Goal: Information Seeking & Learning: Learn about a topic

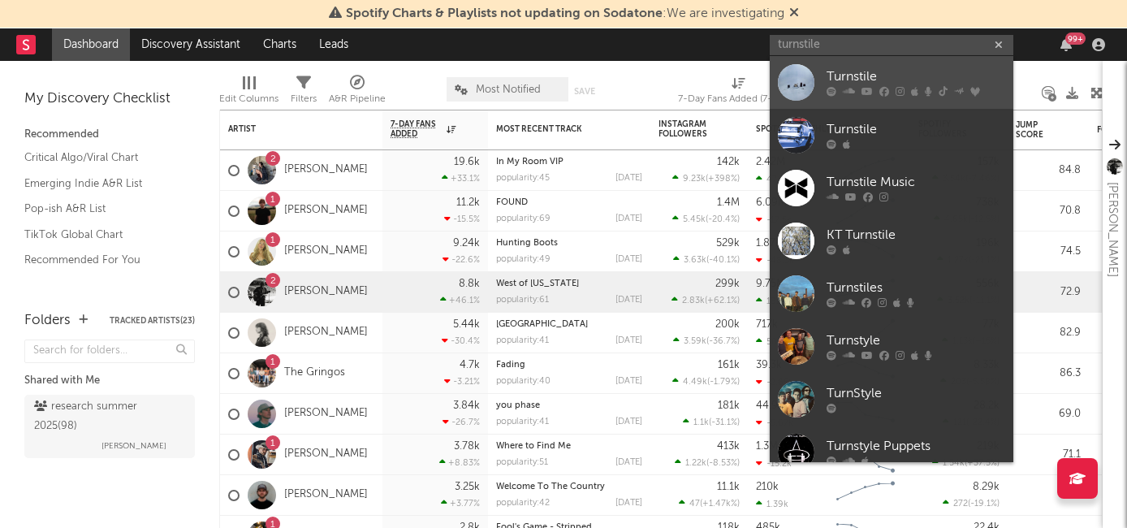
type input "turnstile"
click at [851, 84] on div "Turnstile" at bounding box center [915, 76] width 179 height 19
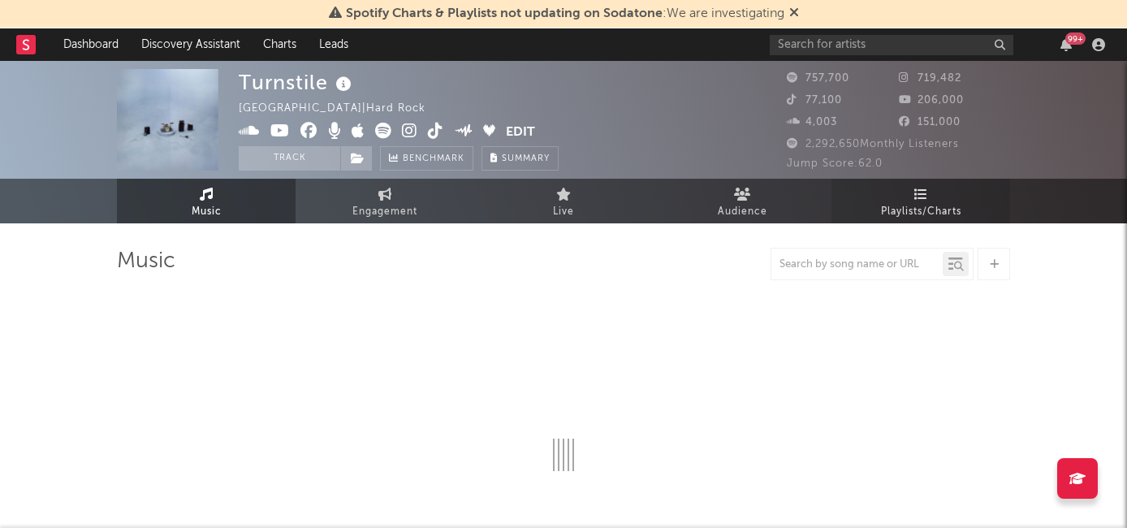
select select "6m"
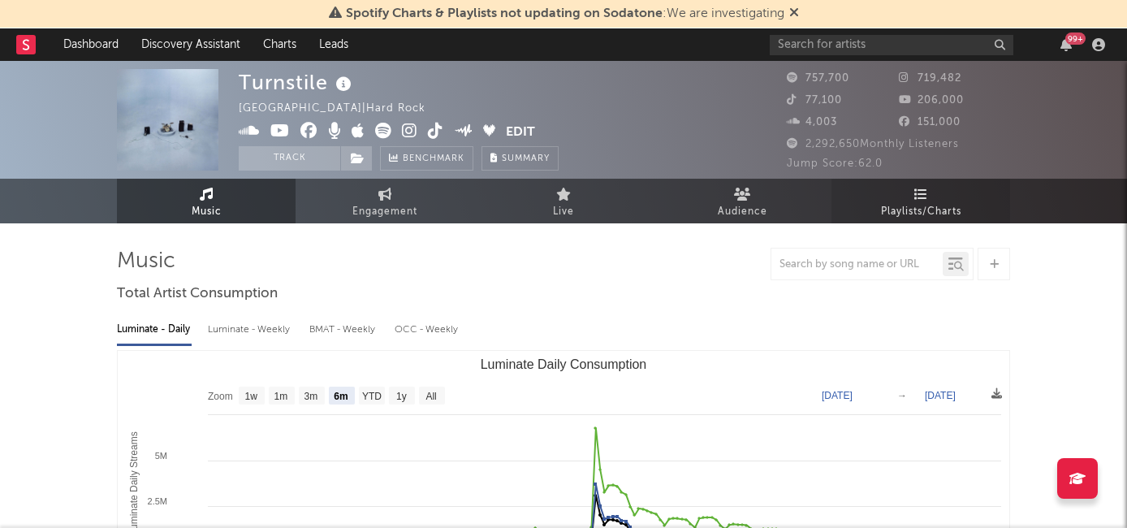
click at [904, 202] on span "Playlists/Charts" at bounding box center [921, 211] width 80 height 19
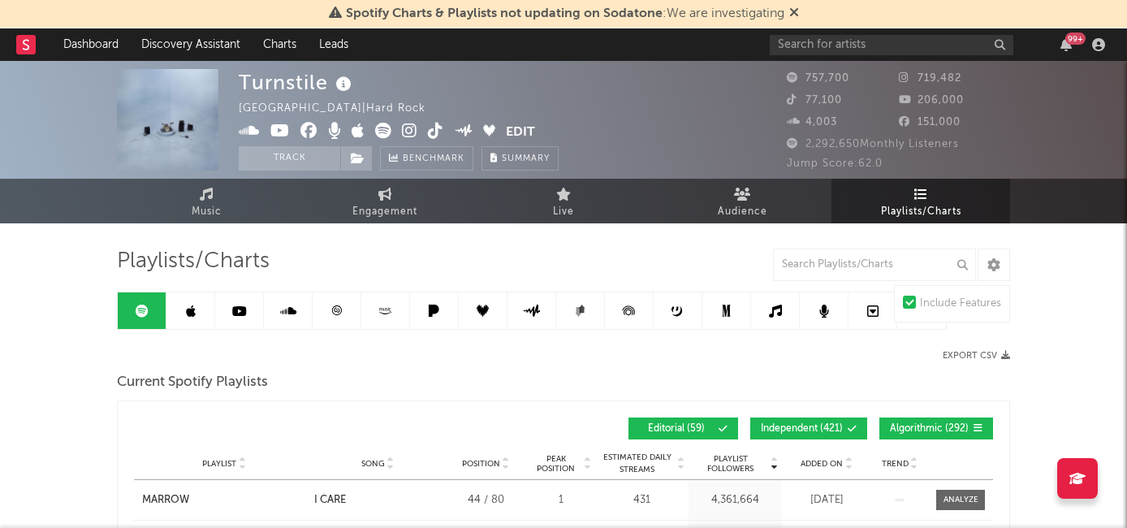
click at [188, 314] on icon at bounding box center [191, 310] width 10 height 13
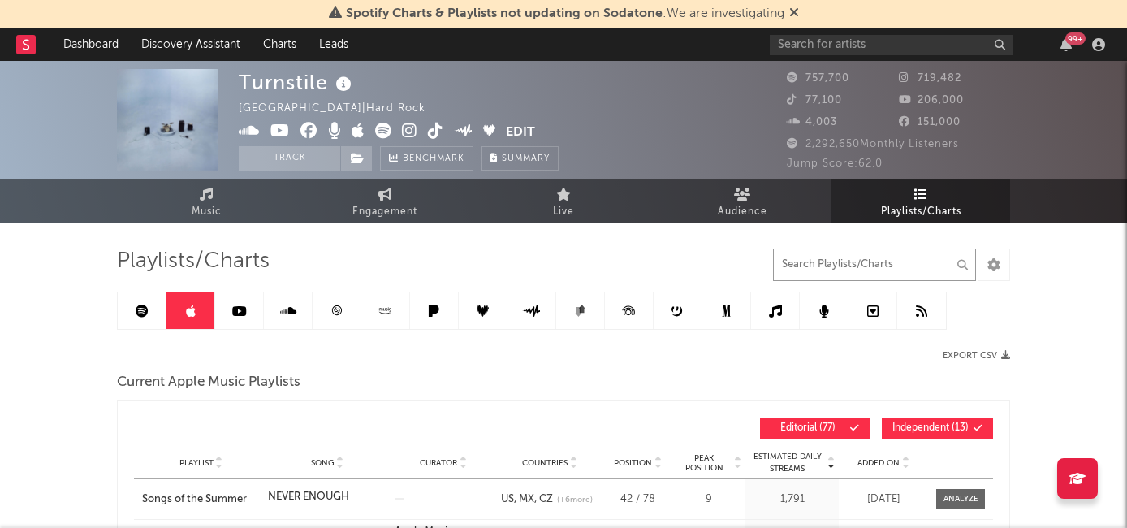
click at [810, 271] on input "text" at bounding box center [874, 264] width 203 height 32
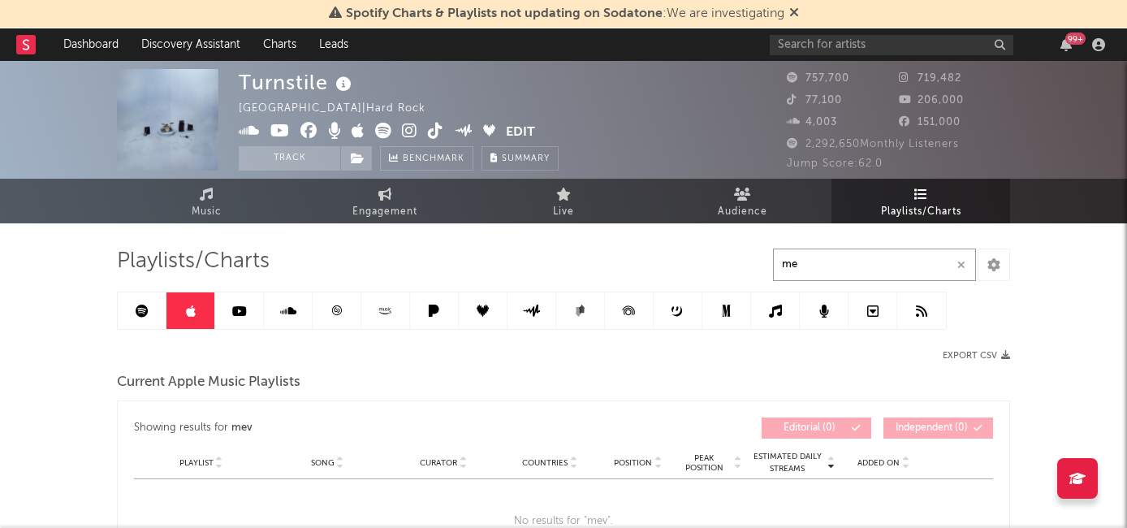
type input "m"
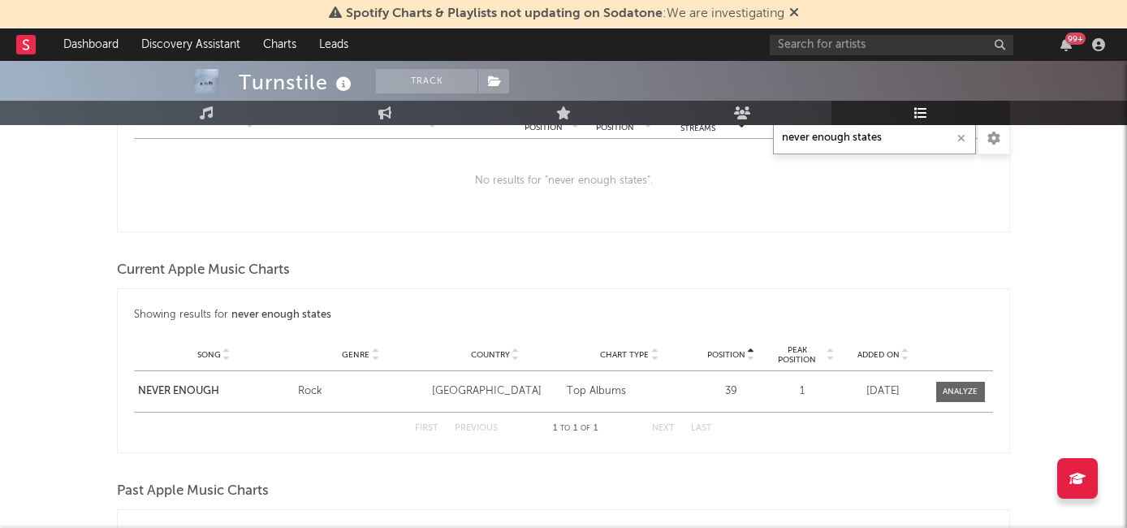
scroll to position [807, 0]
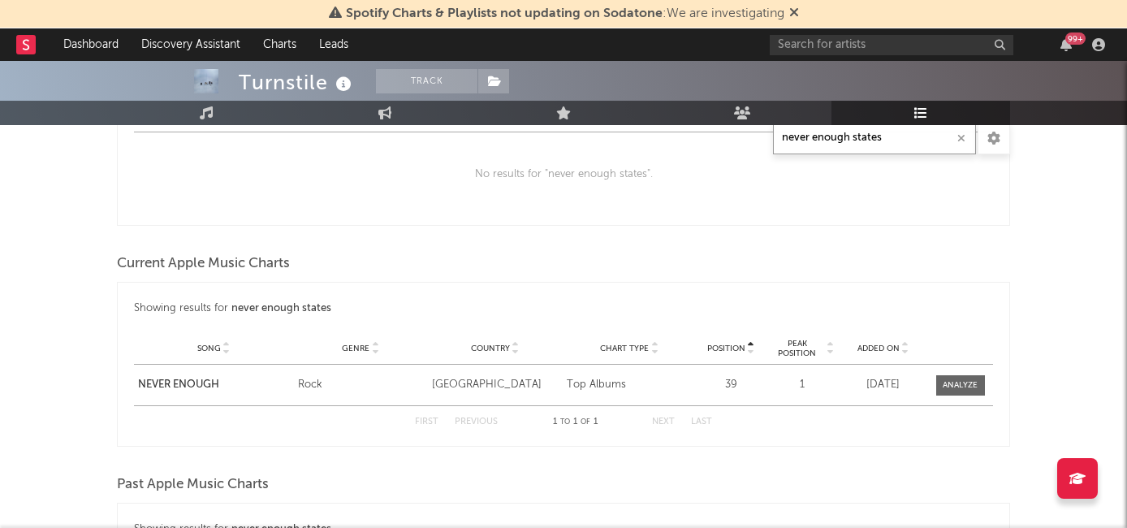
type input "never enough states"
click at [932, 378] on div at bounding box center [958, 385] width 53 height 20
click at [944, 382] on div at bounding box center [959, 385] width 35 height 12
select select "1w"
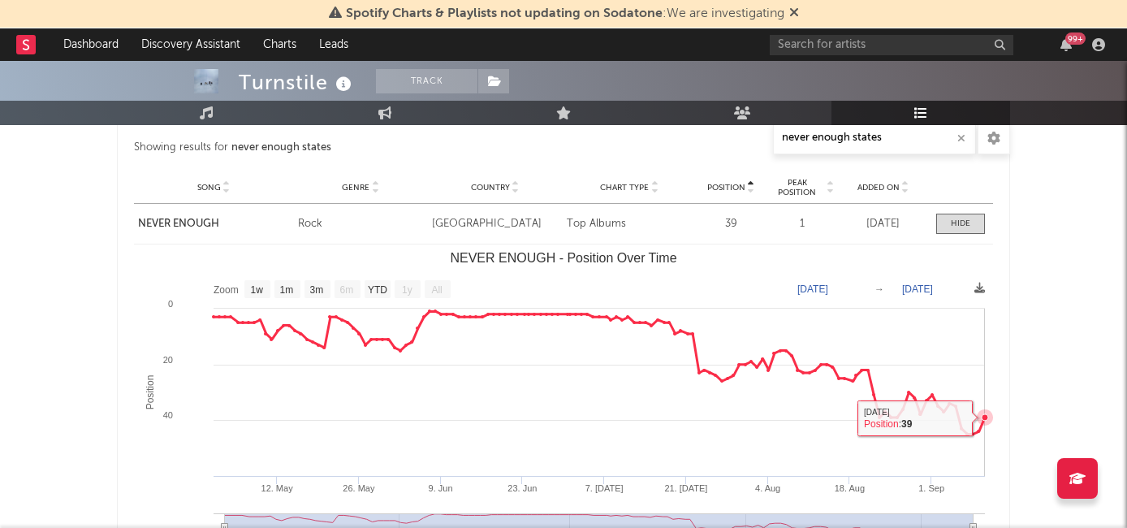
scroll to position [946, 0]
